Goal: Participate in discussion: Engage in conversation with other users on a specific topic

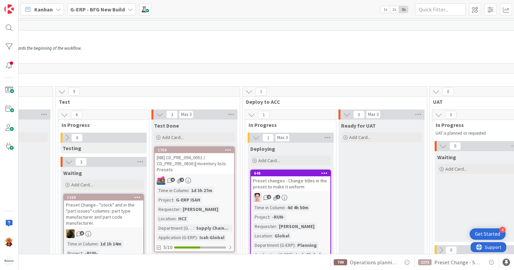
scroll to position [0, 548]
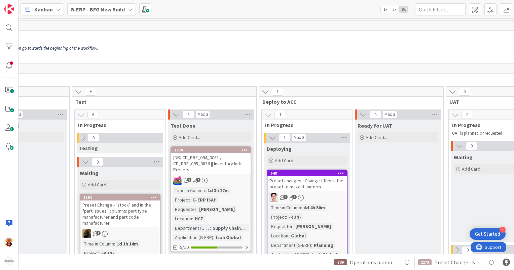
click at [324, 190] on div "Preset changes - Change titles in the preset to make it uniform" at bounding box center [306, 183] width 79 height 15
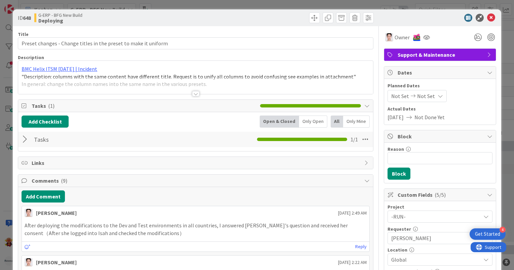
click at [193, 95] on div at bounding box center [195, 93] width 7 height 5
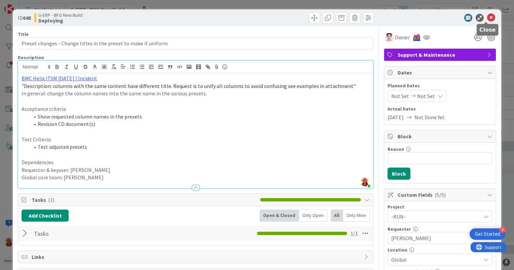
click at [487, 19] on icon at bounding box center [491, 18] width 8 height 8
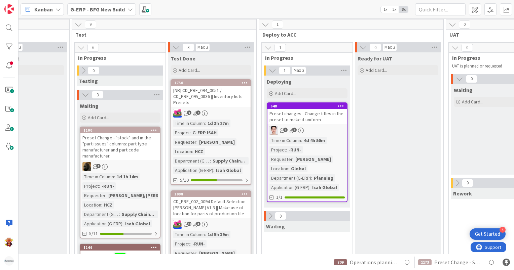
click at [220, 98] on div "[NB] CD_PRE_094_0051 / CD_PRE_095_0836 || Inventory lists Presets" at bounding box center [210, 96] width 79 height 21
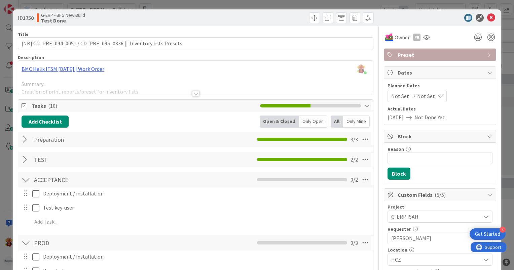
click at [193, 94] on div at bounding box center [195, 93] width 7 height 5
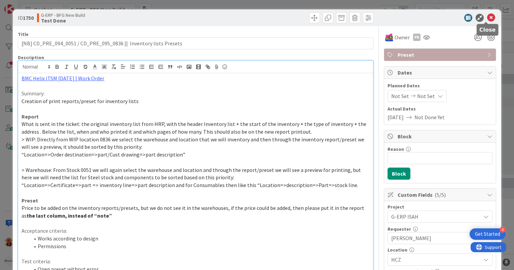
click at [488, 18] on icon at bounding box center [491, 18] width 8 height 8
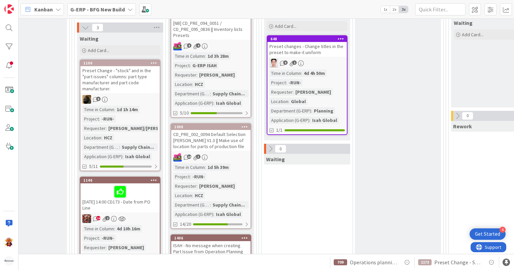
click at [235, 153] on div "10 3" at bounding box center [210, 157] width 79 height 9
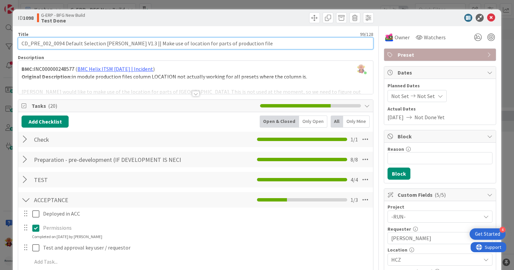
drag, startPoint x: 134, startPoint y: 43, endPoint x: 19, endPoint y: 48, distance: 114.4
click at [19, 48] on input "CD_PRE_002_0094 Default Selection [PERSON_NAME] V1.3 || Make use of location fo…" at bounding box center [195, 43] width 355 height 12
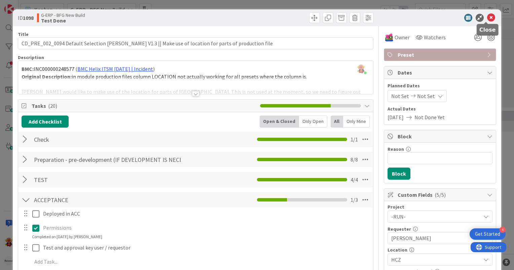
click at [486, 11] on div "ID 1098 G-ERP - BFG New Build Test Done" at bounding box center [257, 17] width 488 height 17
click at [487, 14] on icon at bounding box center [491, 18] width 8 height 8
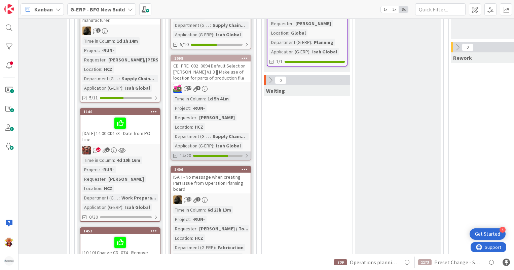
scroll to position [235, 548]
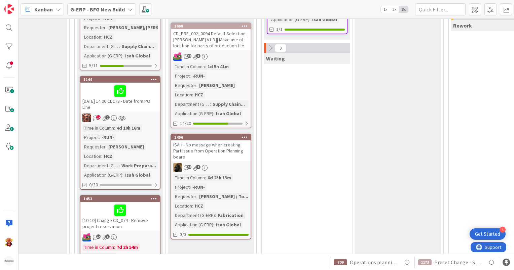
click at [235, 152] on div "ISAH - No message when creating Part Issue from Operation Planning board" at bounding box center [210, 151] width 79 height 21
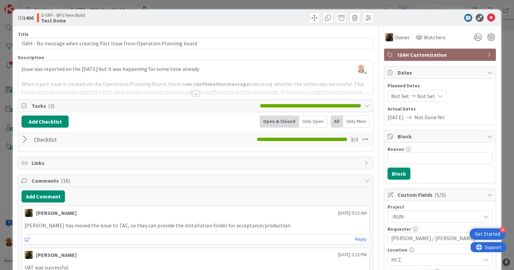
click at [192, 93] on div at bounding box center [195, 93] width 7 height 5
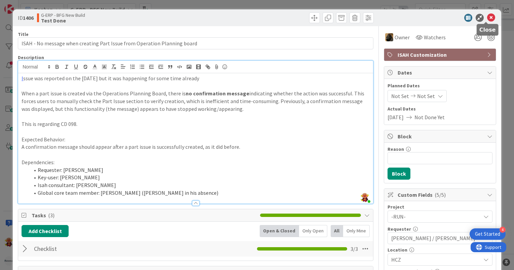
click at [487, 17] on icon at bounding box center [491, 18] width 8 height 8
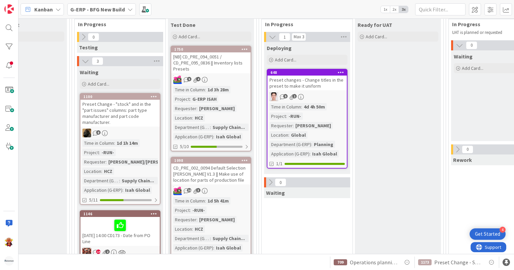
click at [334, 91] on div "648 Preset changes - Change titles in the preset to make it uniform 9 1 Time in…" at bounding box center [307, 119] width 81 height 100
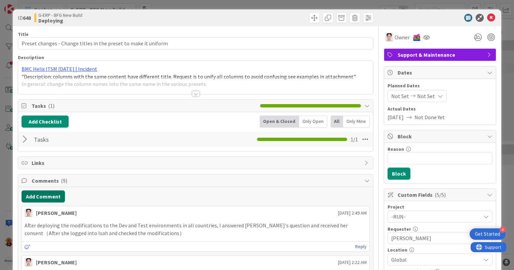
click at [49, 197] on button "Add Comment" at bounding box center [43, 197] width 43 height 12
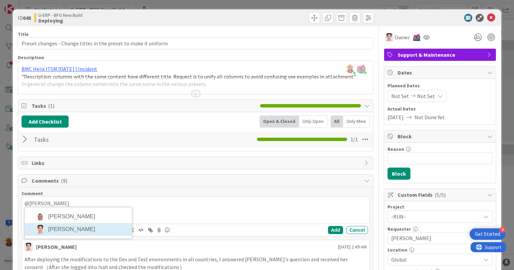
click at [63, 226] on div "@[PERSON_NAME] [PERSON_NAME] Add Cancel" at bounding box center [195, 216] width 347 height 39
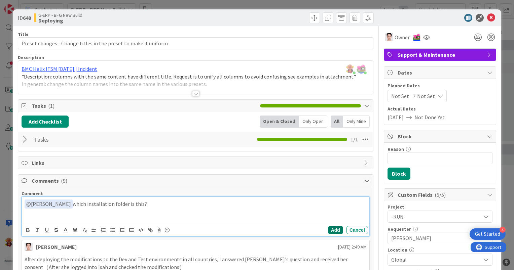
click at [328, 232] on button "Add" at bounding box center [335, 230] width 15 height 8
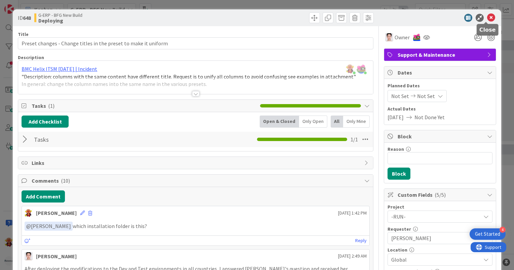
click at [487, 19] on icon at bounding box center [491, 18] width 8 height 8
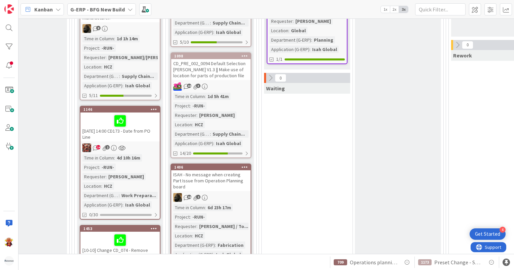
scroll to position [235, 548]
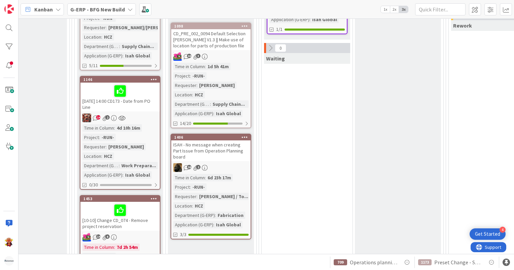
click at [220, 154] on div "ISAH - No message when creating Part Issue from Operation Planning board" at bounding box center [210, 151] width 79 height 21
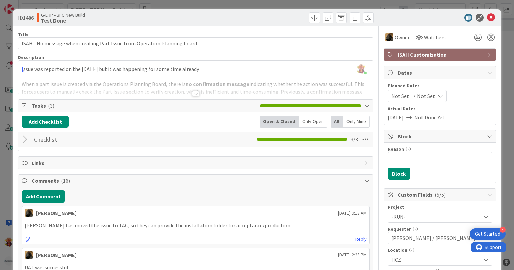
click at [192, 93] on div at bounding box center [195, 93] width 7 height 5
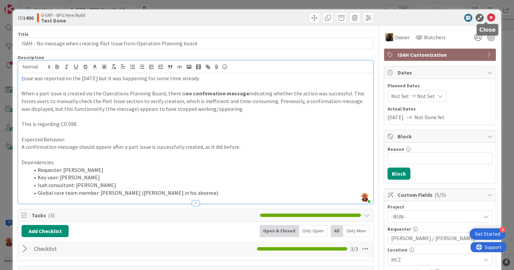
click at [488, 16] on icon at bounding box center [491, 18] width 8 height 8
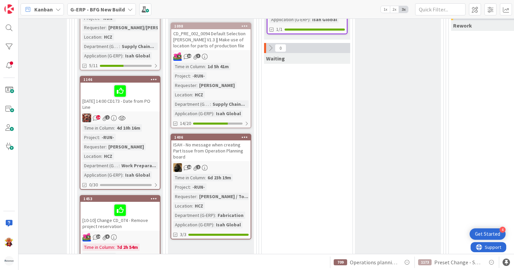
click at [319, 213] on div "1 Max 3 Deploying Add Card... 648 Preset changes - Change titles in the preset …" at bounding box center [307, 171] width 88 height 548
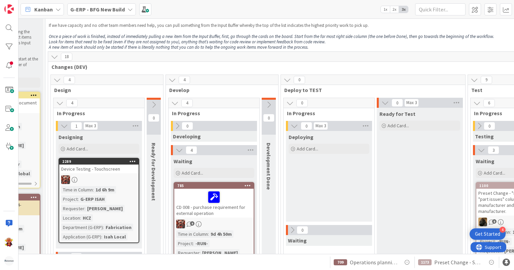
scroll to position [0, 152]
